Goal: Information Seeking & Learning: Learn about a topic

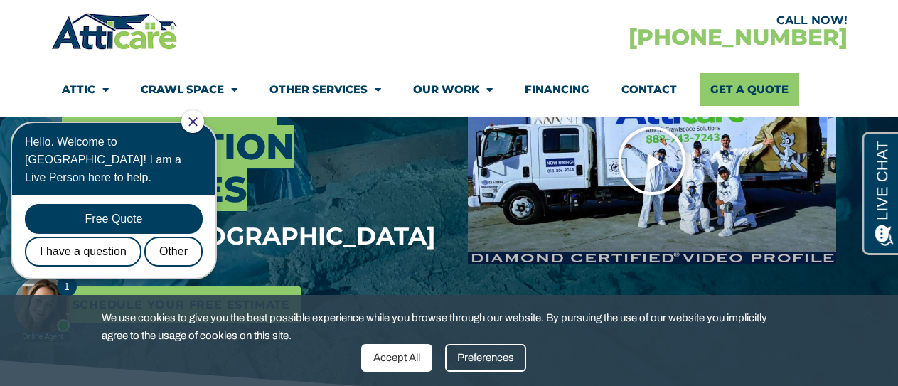
scroll to position [284, 0]
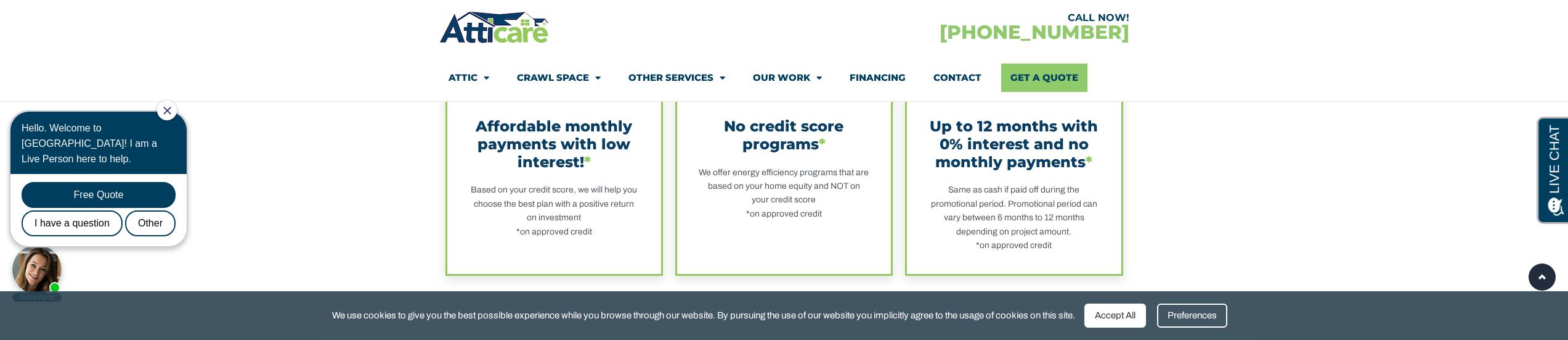
scroll to position [494, 0]
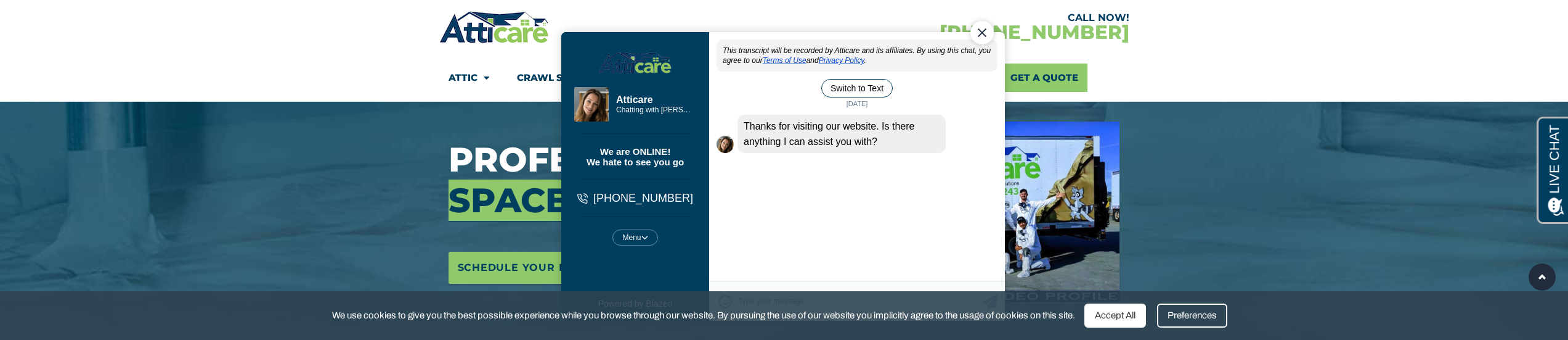
click at [981, 36] on div "Close Chat" at bounding box center [981, 32] width 23 height 23
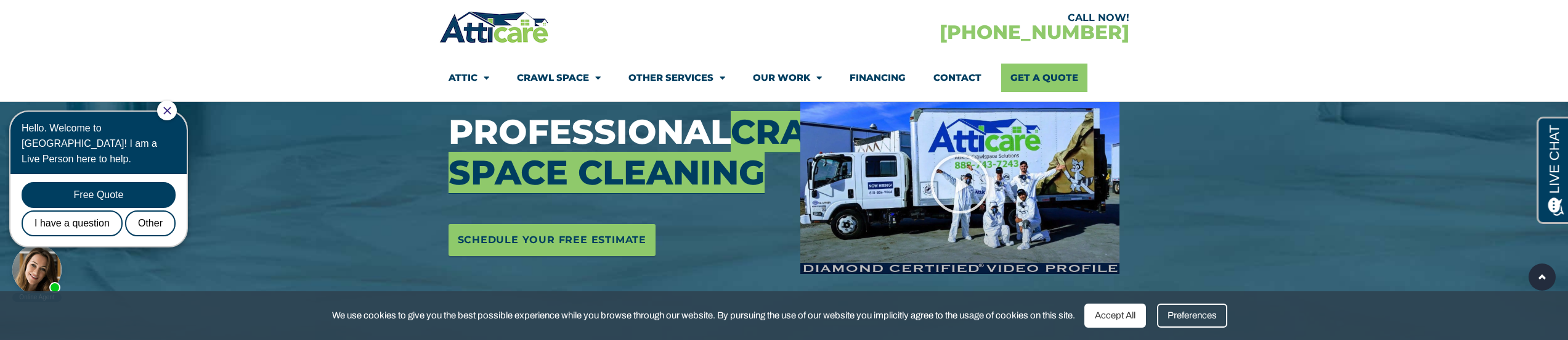
scroll to position [165, 0]
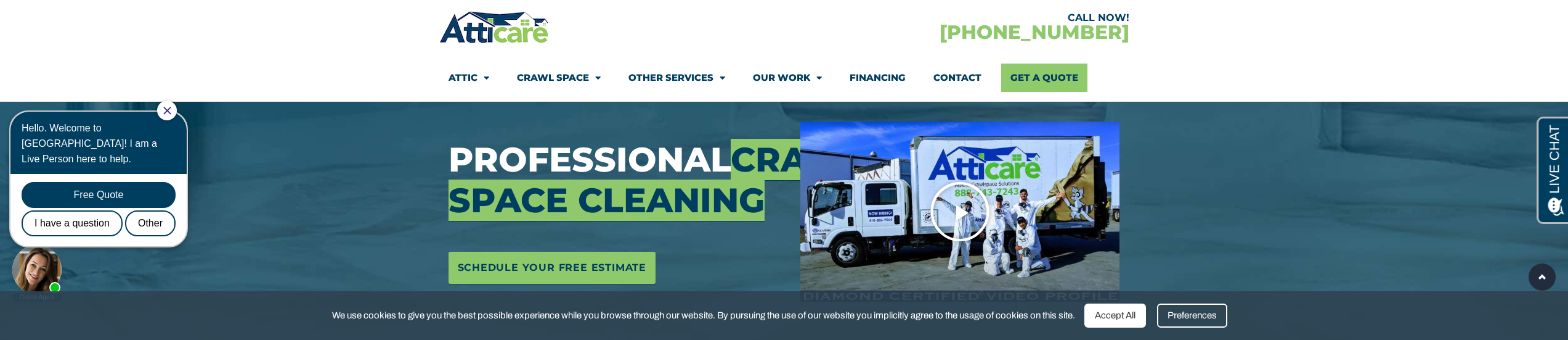
click at [961, 212] on icon "Play Video" at bounding box center [959, 211] width 62 height 62
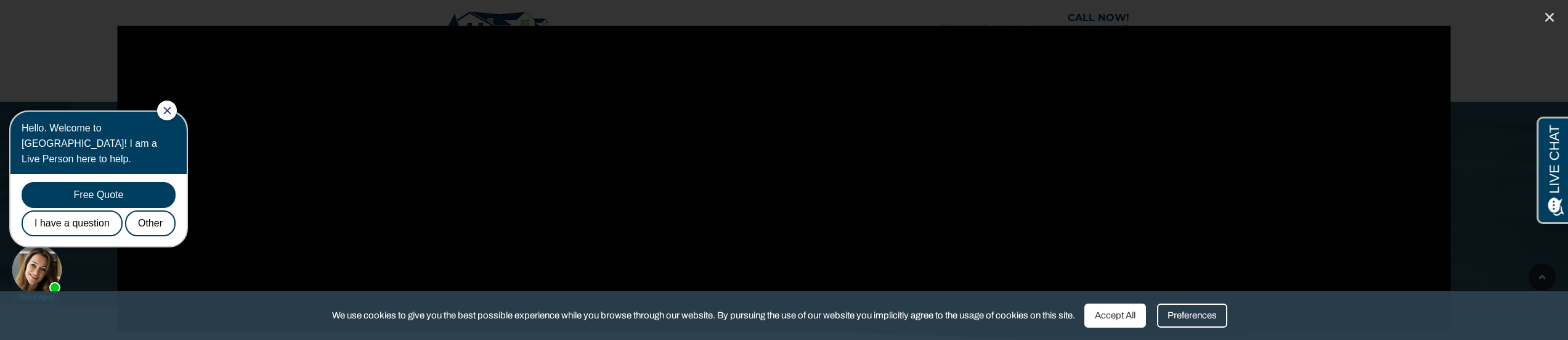
scroll to position [329, 0]
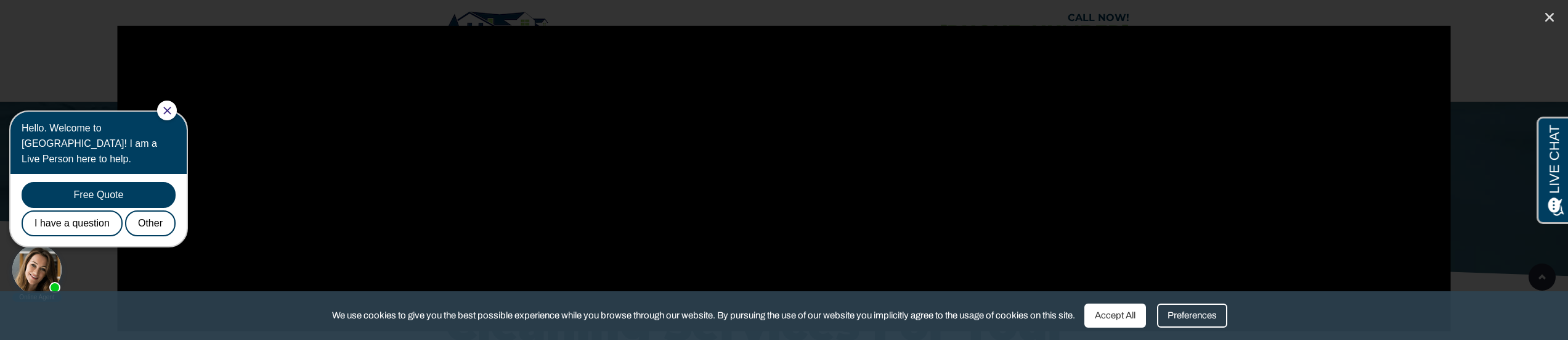
click at [1199, 310] on div "Preferences" at bounding box center [1191, 316] width 70 height 24
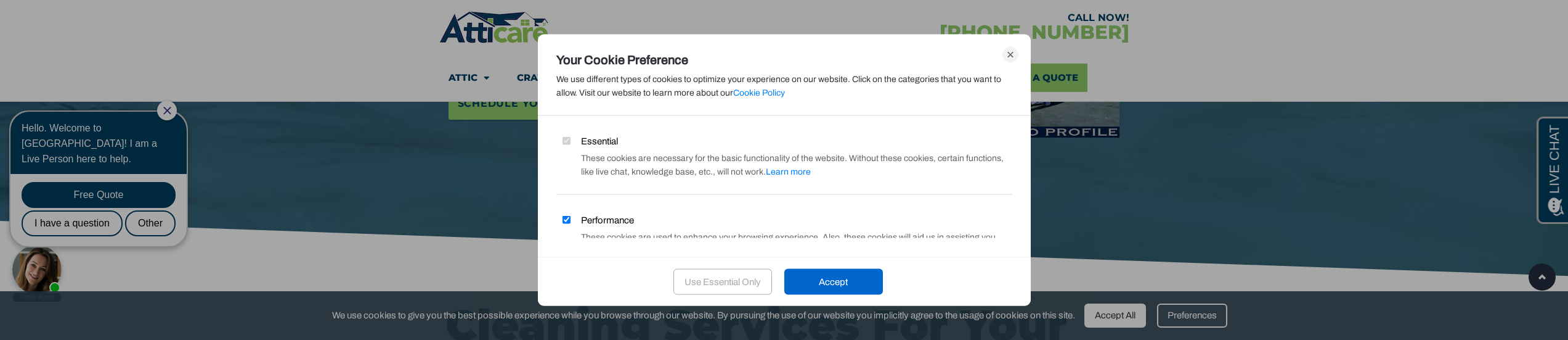
click at [1541, 278] on div "Your Cookie Preference We use different types of cookies to optimize your exper…" at bounding box center [784, 170] width 1568 height 340
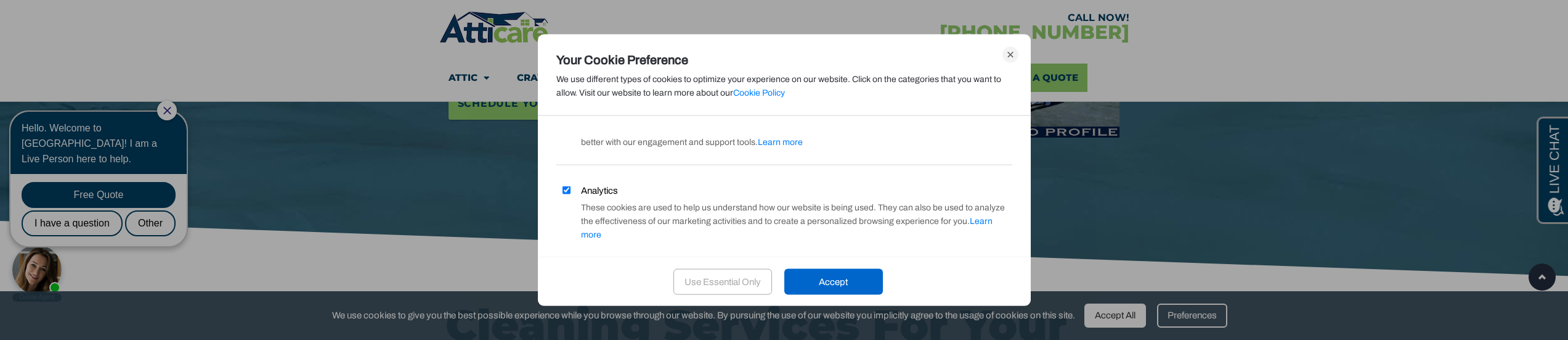
scroll to position [134, 0]
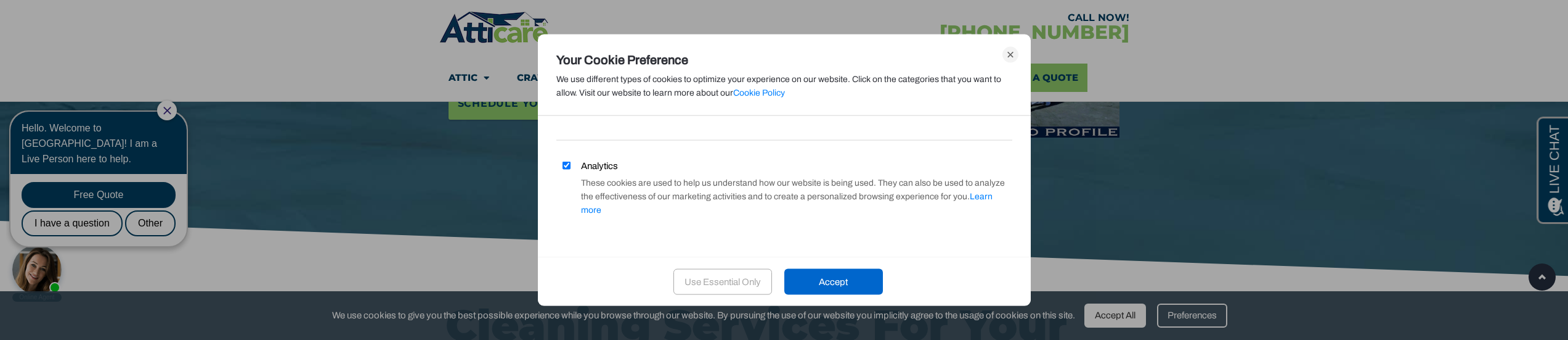
click at [728, 283] on div "Use Essential Only" at bounding box center [722, 281] width 99 height 26
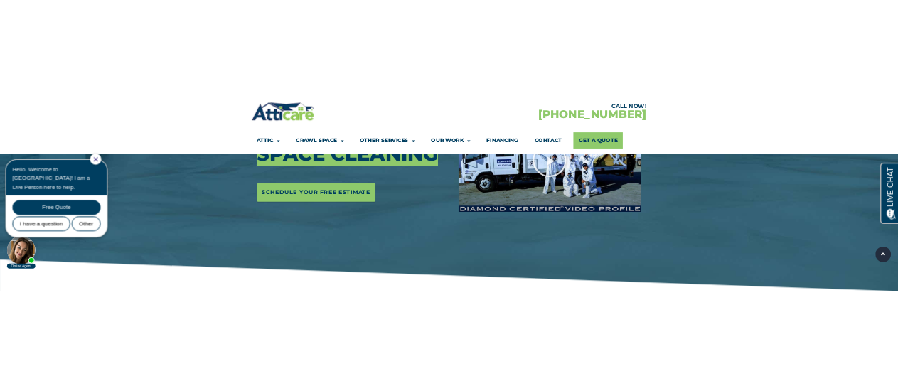
scroll to position [95, 0]
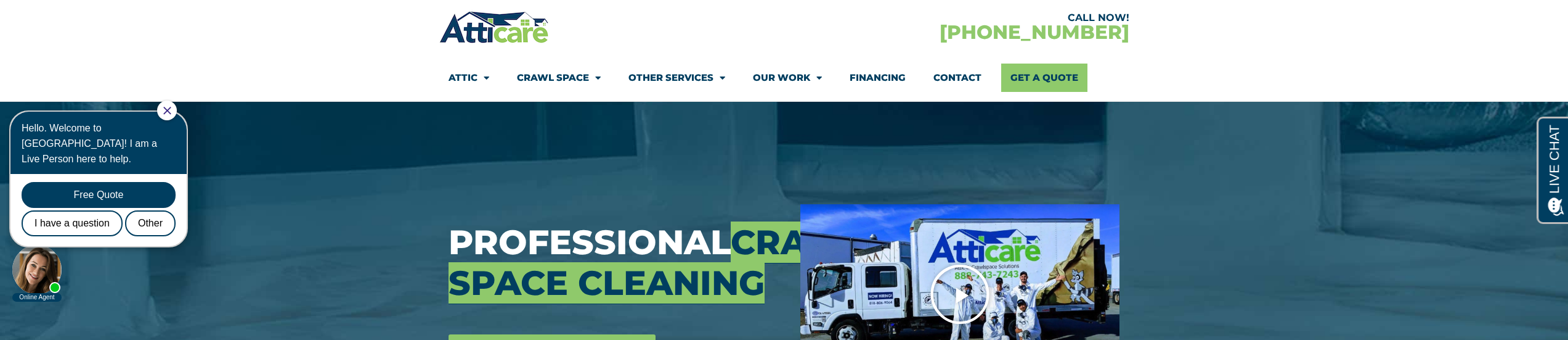
click at [977, 253] on img at bounding box center [960, 293] width 319 height 180
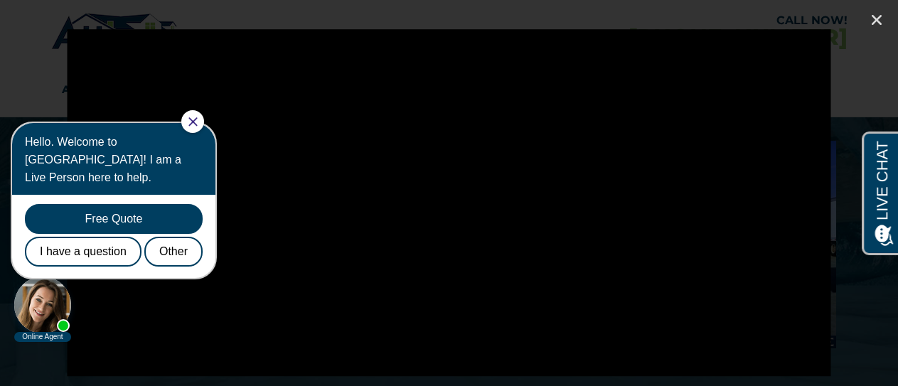
scroll to position [190, 0]
click at [871, 25] on icon "Close (Esc)" at bounding box center [877, 20] width 14 height 14
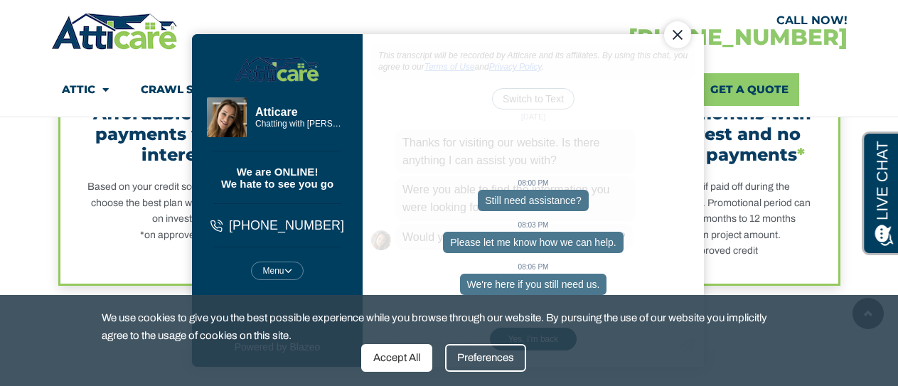
click at [680, 32] on div "Close Chat" at bounding box center [676, 34] width 27 height 27
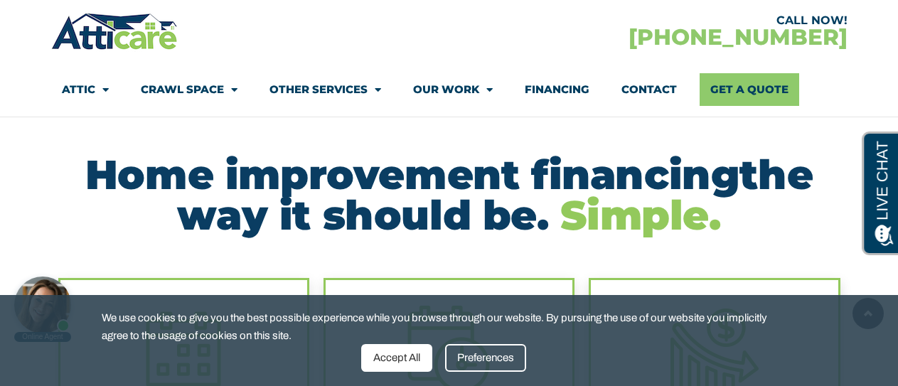
scroll to position [95, 0]
